Goal: Information Seeking & Learning: Learn about a topic

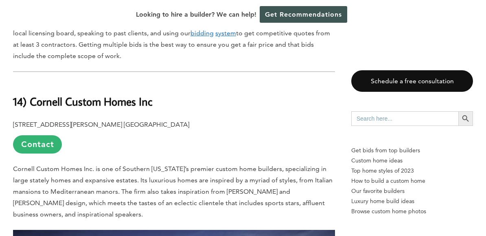
scroll to position [598, 0]
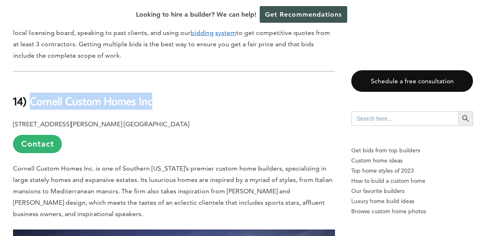
drag, startPoint x: 31, startPoint y: 61, endPoint x: 156, endPoint y: 56, distance: 125.9
click at [156, 81] on h2 "14) Cornell Custom Homes Inc" at bounding box center [174, 95] width 322 height 28
copy b "Cornell Custom Homes Inc"
click at [47, 135] on link "Contact" at bounding box center [37, 144] width 49 height 18
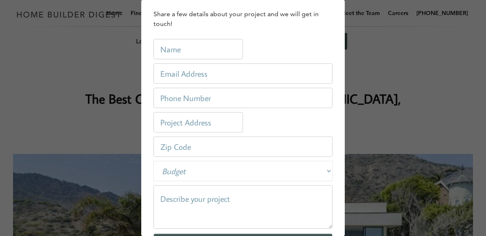
scroll to position [0, 0]
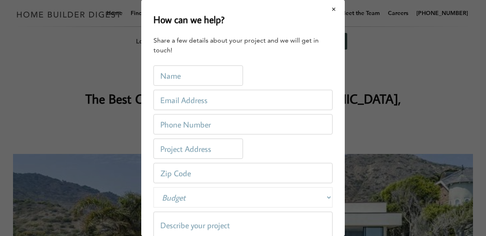
click at [332, 10] on button "Close modal" at bounding box center [334, 9] width 22 height 17
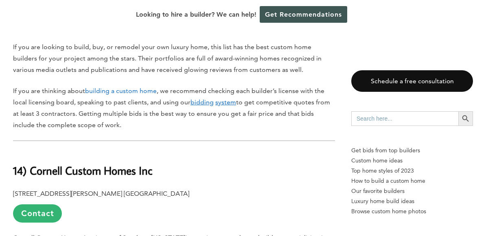
scroll to position [527, 0]
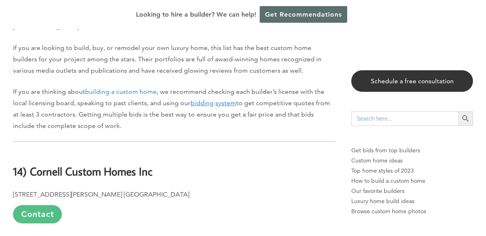
drag, startPoint x: 155, startPoint y: 131, endPoint x: 31, endPoint y: 136, distance: 124.2
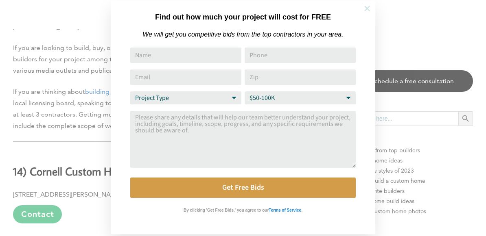
click at [363, 7] on icon at bounding box center [367, 8] width 9 height 9
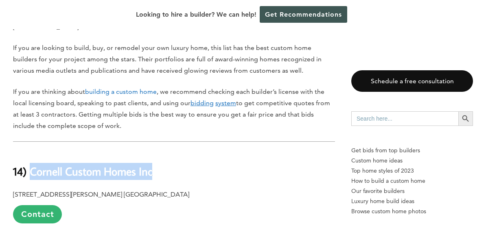
drag, startPoint x: 156, startPoint y: 130, endPoint x: 29, endPoint y: 129, distance: 127.4
click at [29, 152] on h2 "14) Cornell Custom Homes Inc" at bounding box center [174, 166] width 322 height 28
copy b "Cornell Custom Homes Inc"
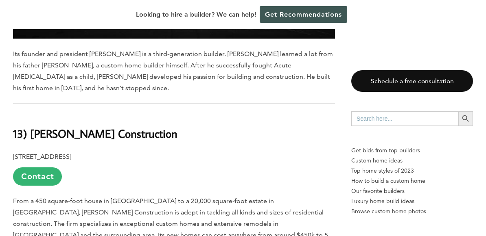
scroll to position [981, 0]
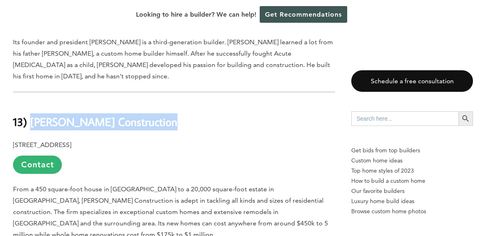
drag, startPoint x: 30, startPoint y: 82, endPoint x: 156, endPoint y: 82, distance: 126.2
click at [156, 115] on b "13) [PERSON_NAME] Construction" at bounding box center [95, 122] width 164 height 14
copy b "[PERSON_NAME] Construction"
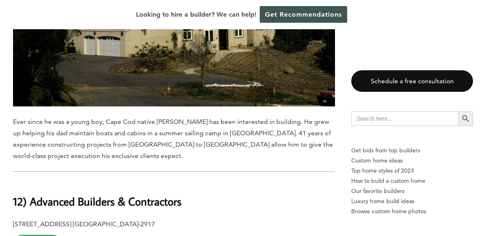
scroll to position [1392, 0]
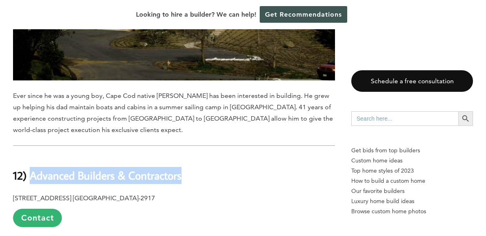
drag, startPoint x: 185, startPoint y: 122, endPoint x: 30, endPoint y: 125, distance: 155.1
click at [30, 156] on h2 "12) Advanced Builders & Contractors" at bounding box center [174, 170] width 322 height 28
copy b "Advanced Builders & Contractors"
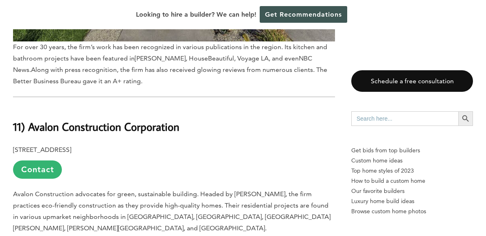
scroll to position [1886, 0]
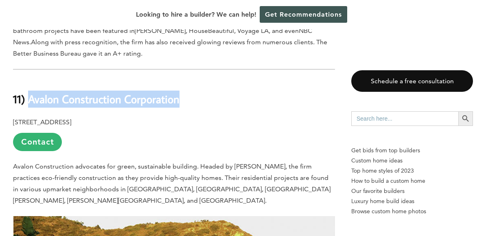
drag, startPoint x: 193, startPoint y: 44, endPoint x: 28, endPoint y: 40, distance: 165.7
click at [28, 79] on h2 "11) Avalon Construction Corporation" at bounding box center [174, 93] width 322 height 28
copy b "Avalon Construction Corporation"
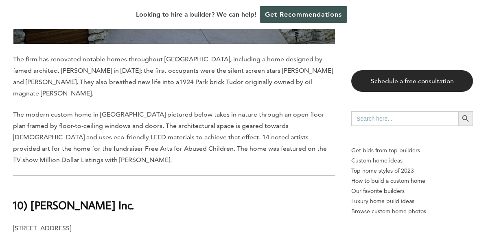
scroll to position [2261, 0]
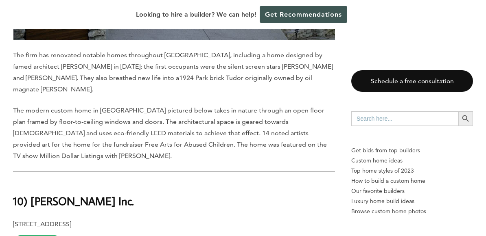
drag, startPoint x: 127, startPoint y: 128, endPoint x: 32, endPoint y: 124, distance: 94.9
click at [32, 182] on h2 "10) [PERSON_NAME] Inc." at bounding box center [174, 196] width 322 height 28
copy b "[PERSON_NAME] Inc."
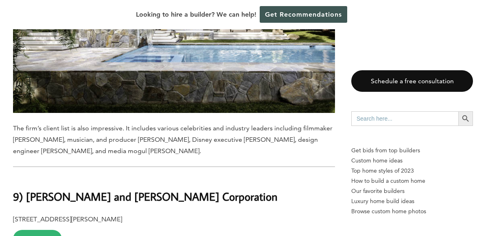
scroll to position [2682, 0]
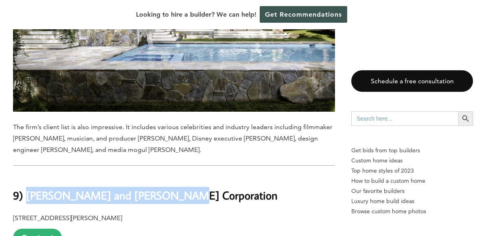
drag, startPoint x: 166, startPoint y: 123, endPoint x: 25, endPoint y: 121, distance: 141.7
click at [25, 176] on h2 "9) [PERSON_NAME] and [PERSON_NAME] Corporation" at bounding box center [174, 190] width 322 height 28
copy b "[PERSON_NAME] and [PERSON_NAME] Corporation"
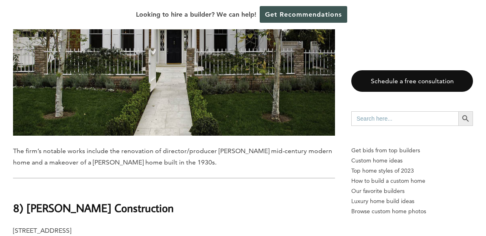
scroll to position [3098, 0]
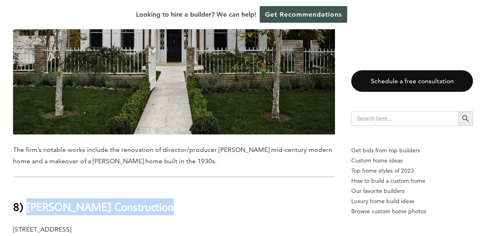
drag, startPoint x: 165, startPoint y: 123, endPoint x: 28, endPoint y: 121, distance: 137.6
click at [28, 187] on h2 "8) [PERSON_NAME] Construction" at bounding box center [174, 201] width 322 height 28
copy b "[PERSON_NAME] Construction"
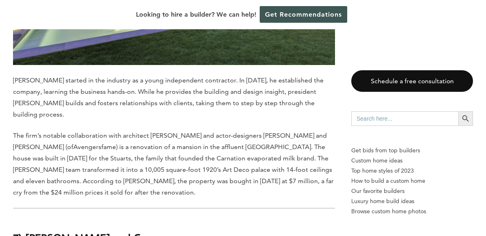
scroll to position [3578, 0]
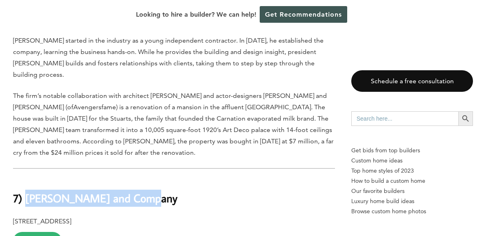
drag, startPoint x: 125, startPoint y: 102, endPoint x: 26, endPoint y: 104, distance: 99.3
click at [25, 179] on h2 "7) [PERSON_NAME] and Company" at bounding box center [174, 193] width 322 height 28
copy b "[PERSON_NAME] and Company"
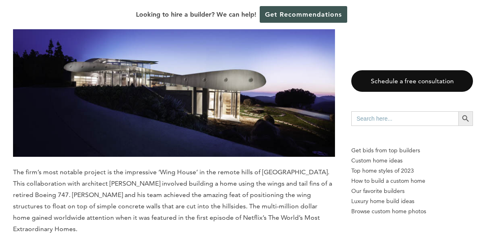
scroll to position [3946, 0]
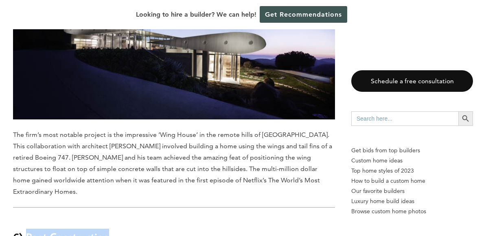
drag, startPoint x: 101, startPoint y: 128, endPoint x: 28, endPoint y: 127, distance: 72.4
click at [28, 218] on h2 "6) Root Construction" at bounding box center [174, 232] width 322 height 28
copy b "Root Construction"
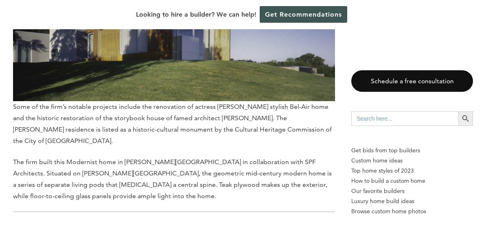
scroll to position [4472, 0]
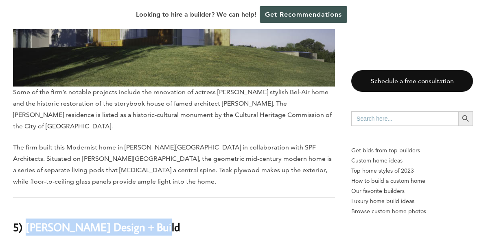
drag, startPoint x: 159, startPoint y: 108, endPoint x: 26, endPoint y: 107, distance: 133.5
click at [26, 208] on h2 "5) [PERSON_NAME] Design + Build" at bounding box center [174, 222] width 322 height 28
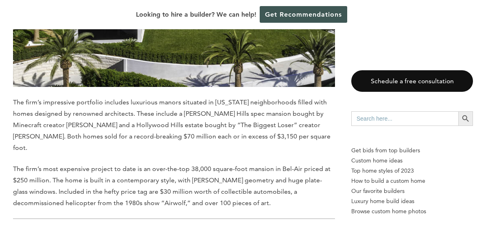
scroll to position [4959, 0]
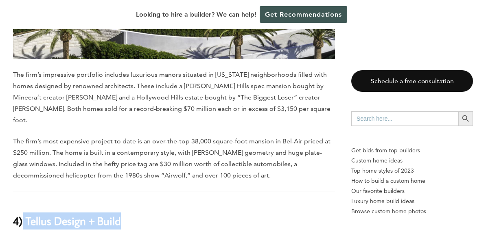
drag, startPoint x: 126, startPoint y: 86, endPoint x: 24, endPoint y: 85, distance: 101.3
click at [24, 201] on h2 "4) Tellus Design + Build" at bounding box center [174, 215] width 322 height 28
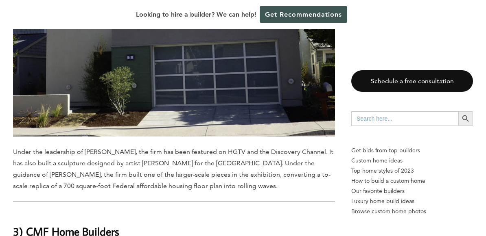
scroll to position [5392, 0]
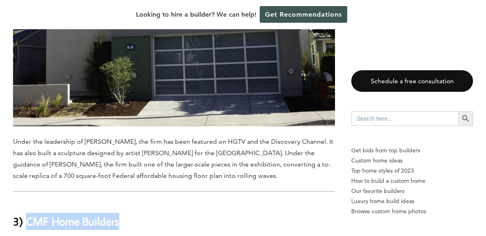
drag, startPoint x: 121, startPoint y: 89, endPoint x: 27, endPoint y: 92, distance: 93.7
click at [27, 202] on h2 "3) CMF Home Builders" at bounding box center [174, 216] width 322 height 28
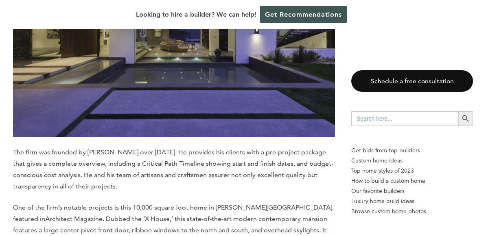
scroll to position [5856, 0]
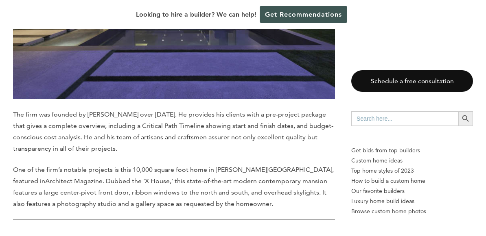
drag, startPoint x: 172, startPoint y: 105, endPoint x: 26, endPoint y: 104, distance: 145.3
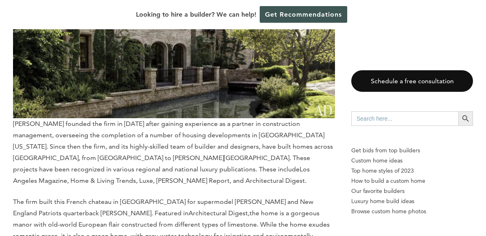
scroll to position [6347, 0]
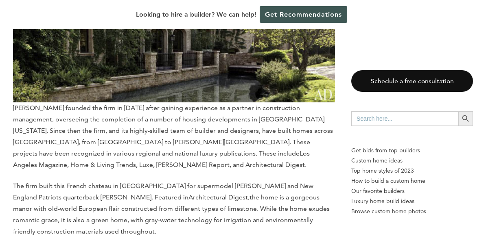
drag, startPoint x: 160, startPoint y: 113, endPoint x: 26, endPoint y: 105, distance: 135.0
